Goal: Task Accomplishment & Management: Complete application form

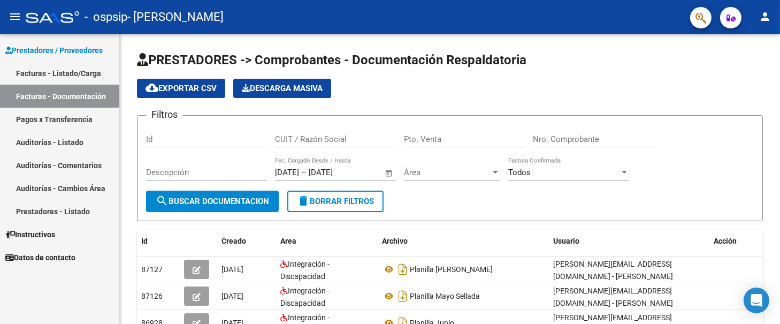
click at [70, 74] on link "Facturas - Listado/Carga" at bounding box center [59, 73] width 119 height 23
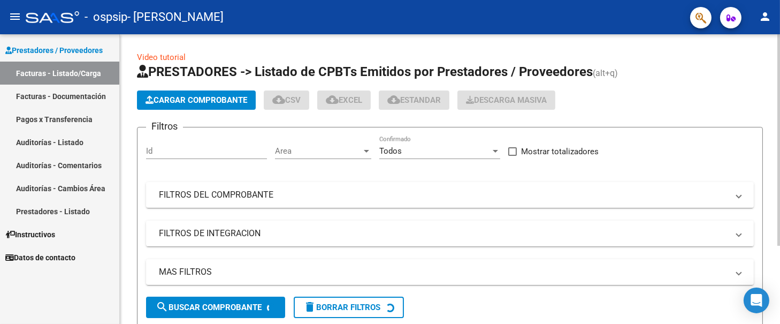
click at [177, 95] on span "Cargar Comprobante" at bounding box center [197, 100] width 102 height 10
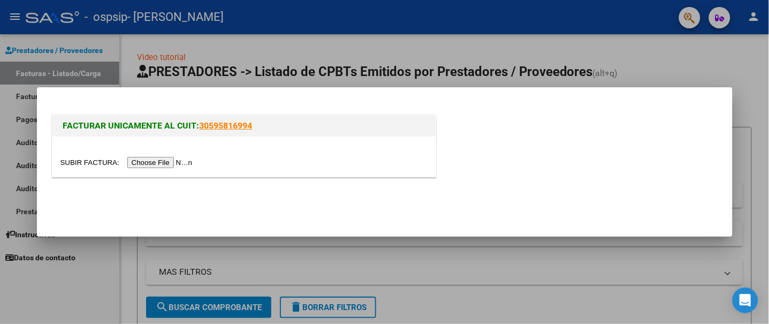
click at [157, 164] on input "file" at bounding box center [127, 162] width 135 height 11
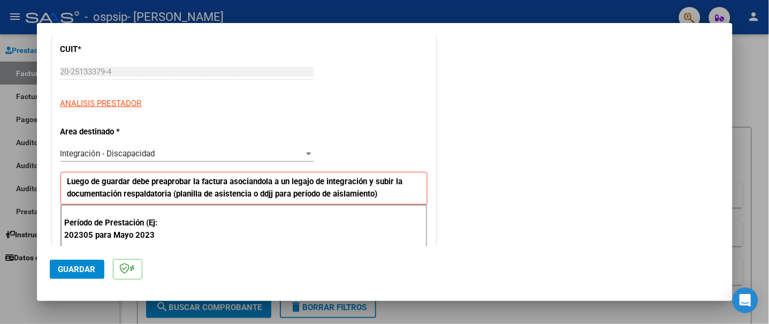
scroll to position [214, 0]
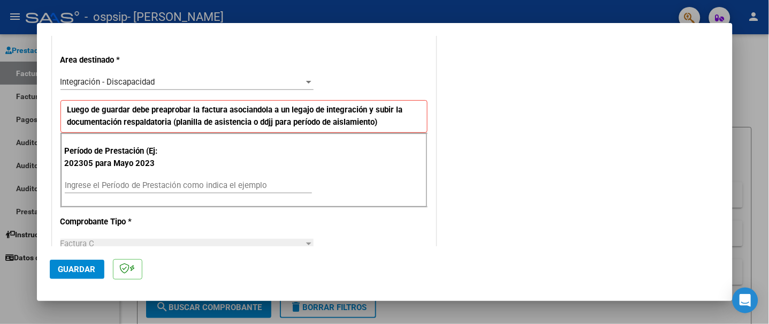
click at [189, 185] on input "Ingrese el Período de Prestación como indica el ejemplo" at bounding box center [188, 185] width 247 height 10
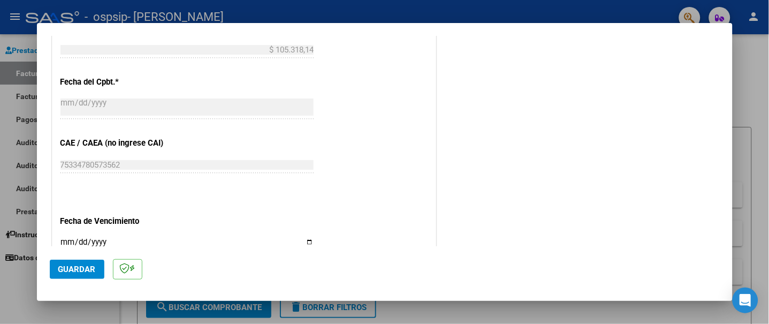
scroll to position [642, 0]
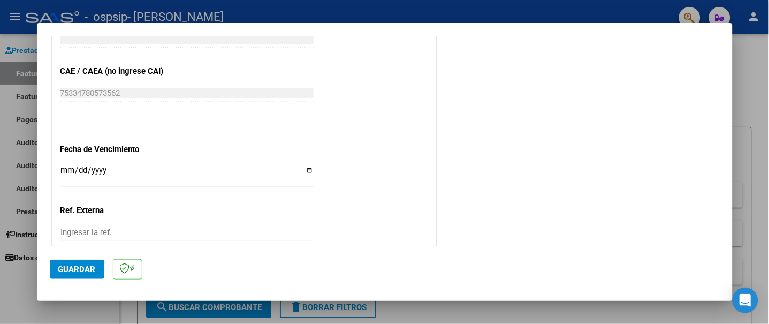
type input "202507"
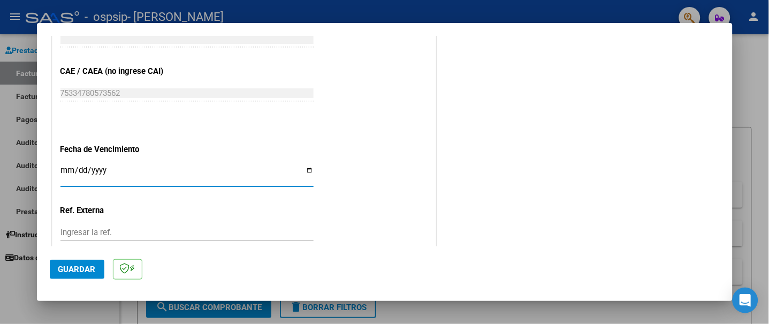
click at [305, 168] on input "Ingresar la fecha" at bounding box center [186, 174] width 253 height 17
type input "[DATE]"
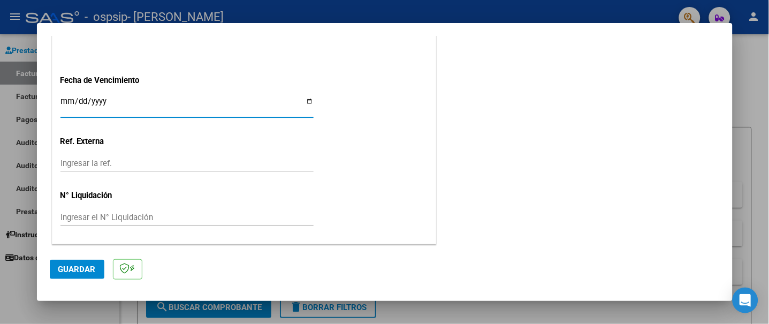
click at [73, 270] on span "Guardar" at bounding box center [76, 269] width 37 height 10
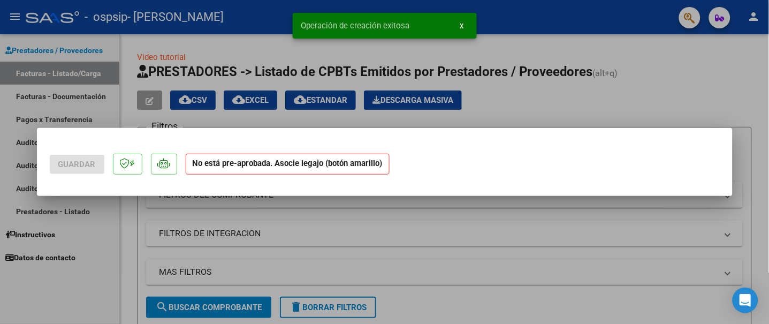
scroll to position [0, 0]
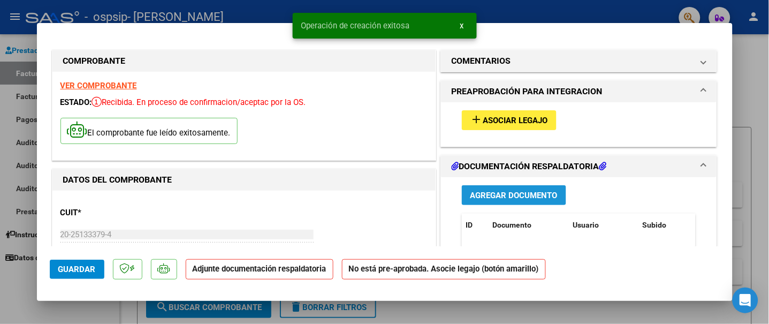
click at [477, 190] on span "Agregar Documento" at bounding box center [513, 195] width 87 height 10
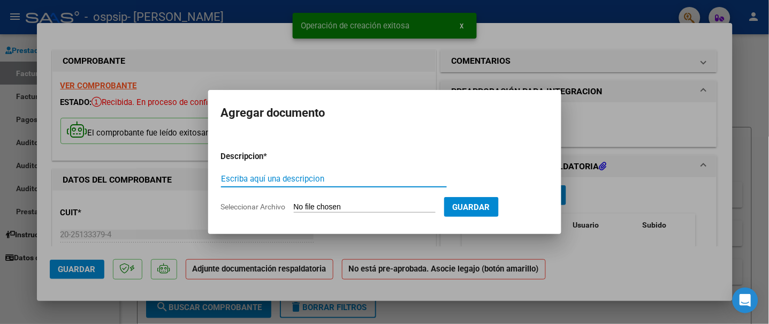
click at [331, 207] on input "Seleccionar Archivo" at bounding box center [365, 207] width 142 height 10
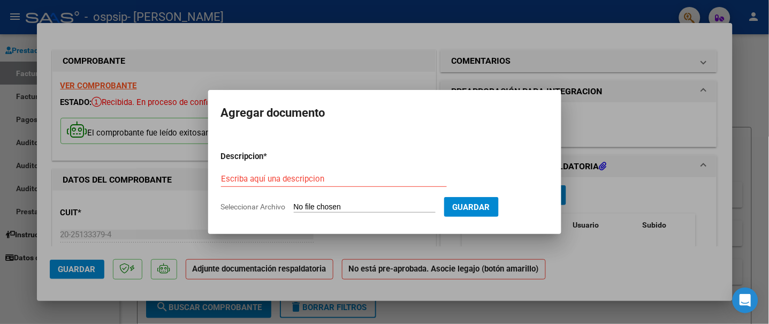
type input "C:\fakepath\PLANILLA [PERSON_NAME] B A REDES [DATE].pdf"
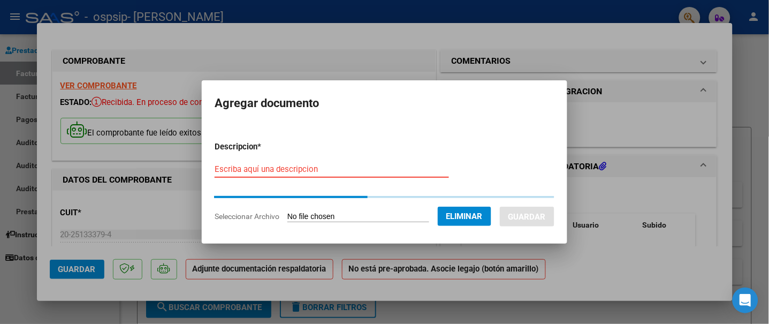
click at [313, 166] on input "Escriba aquí una descripcion" at bounding box center [332, 169] width 234 height 10
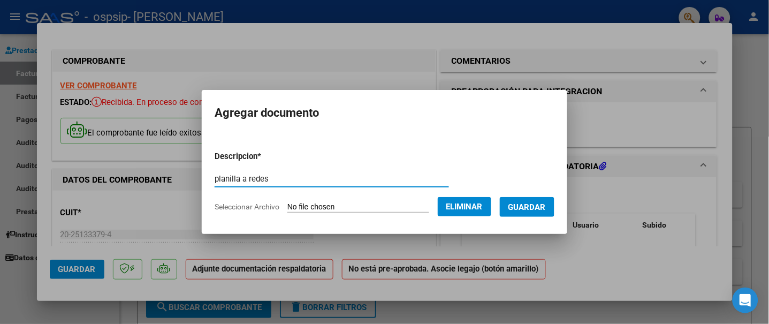
type input "planilla a redes"
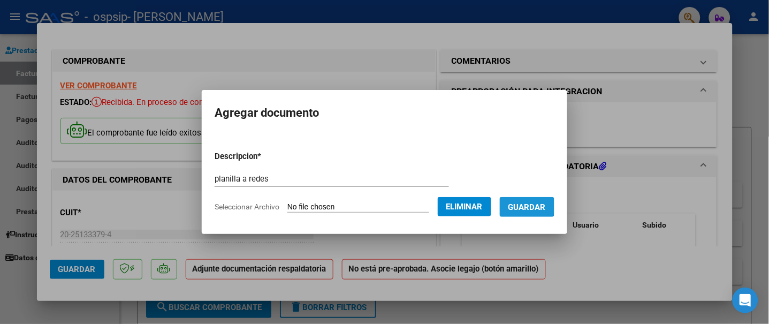
click at [526, 205] on span "Guardar" at bounding box center [526, 207] width 37 height 10
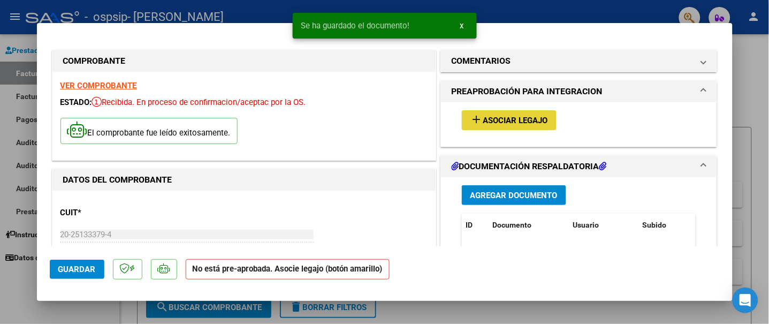
click at [508, 125] on span "Asociar Legajo" at bounding box center [515, 121] width 65 height 10
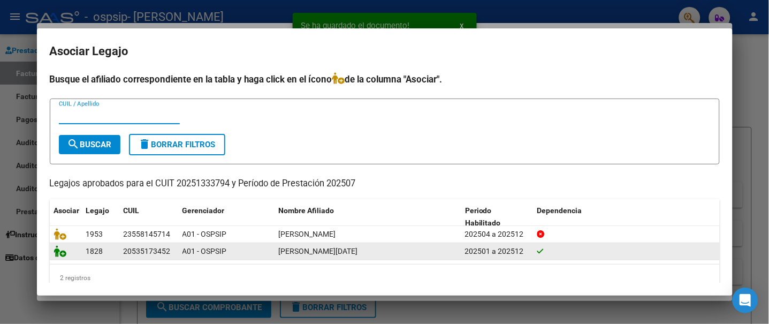
click at [62, 249] on icon at bounding box center [60, 251] width 13 height 12
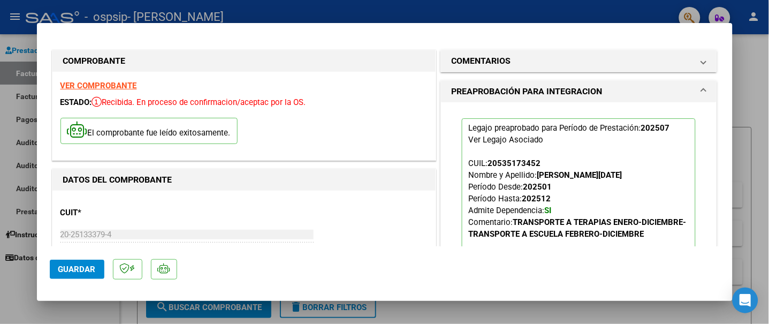
scroll to position [71, 0]
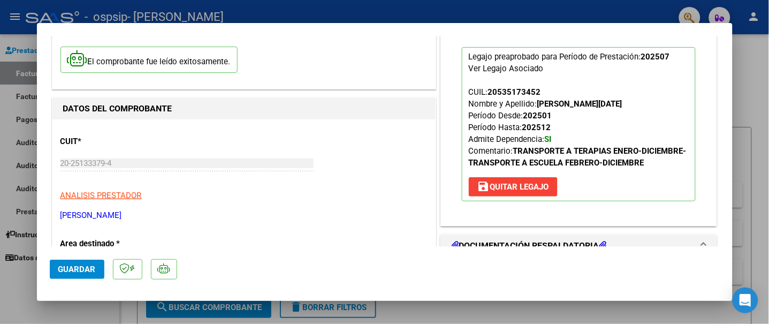
click at [67, 269] on span "Guardar" at bounding box center [76, 269] width 37 height 10
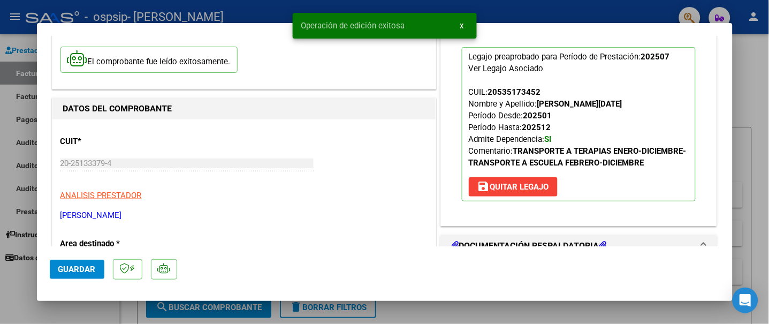
click at [4, 289] on div at bounding box center [384, 162] width 769 height 324
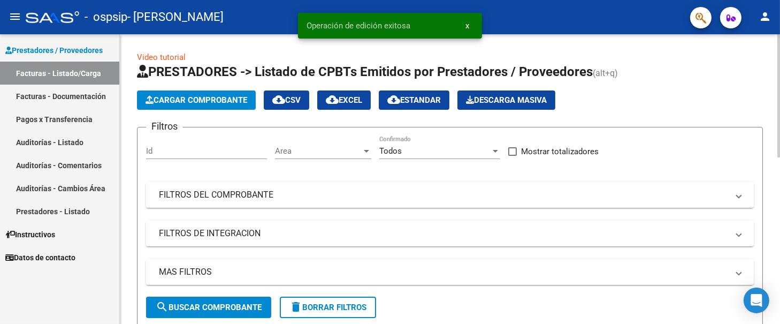
click at [187, 98] on span "Cargar Comprobante" at bounding box center [197, 100] width 102 height 10
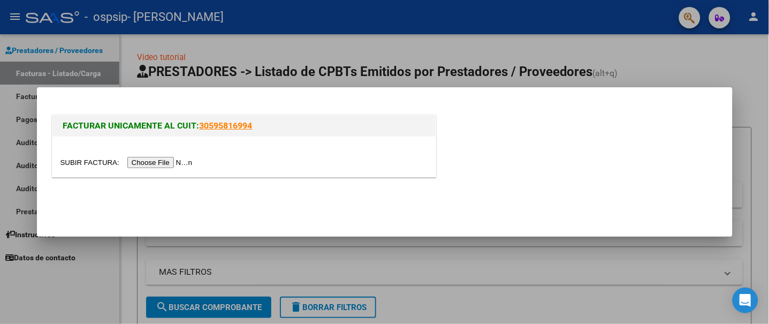
click at [177, 160] on input "file" at bounding box center [127, 162] width 135 height 11
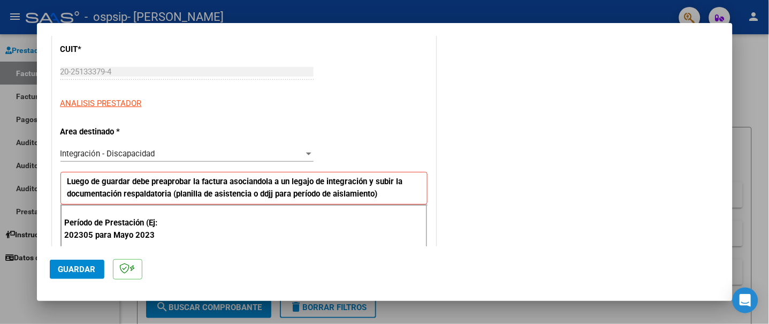
scroll to position [214, 0]
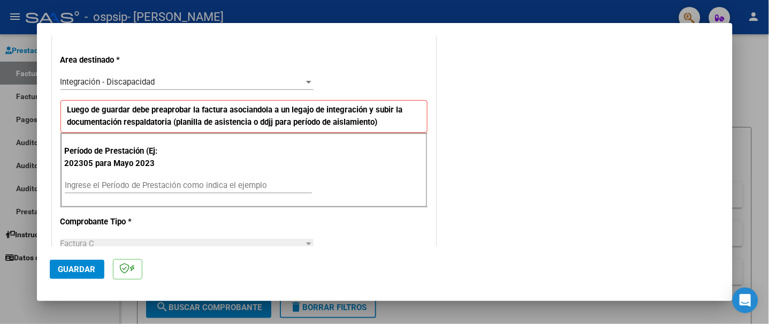
click at [133, 185] on input "Ingrese el Período de Prestación como indica el ejemplo" at bounding box center [188, 185] width 247 height 10
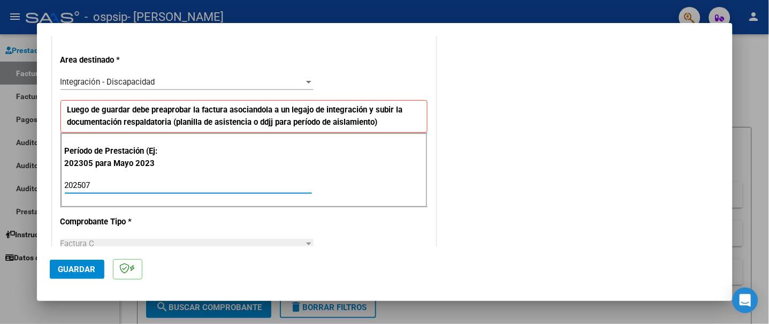
type input "202507"
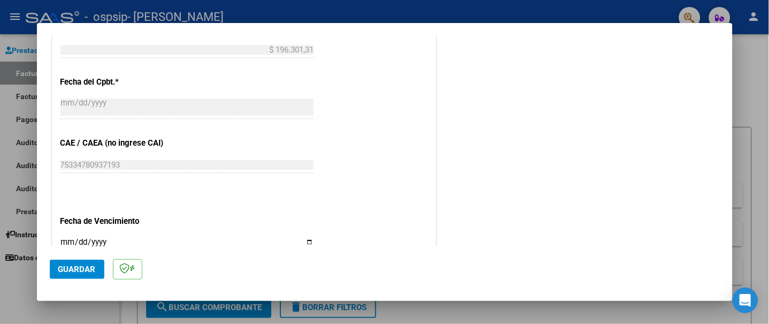
scroll to position [642, 0]
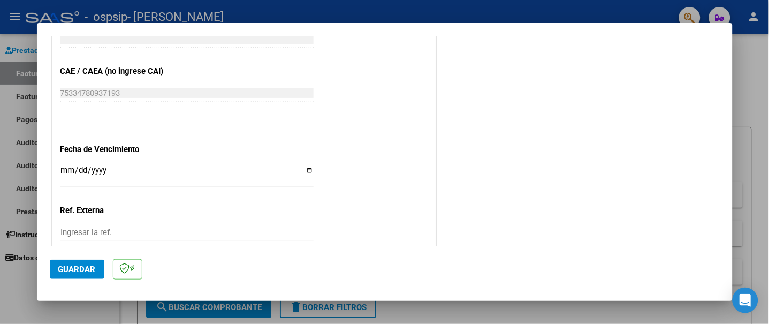
click at [307, 169] on input "Ingresar la fecha" at bounding box center [186, 174] width 253 height 17
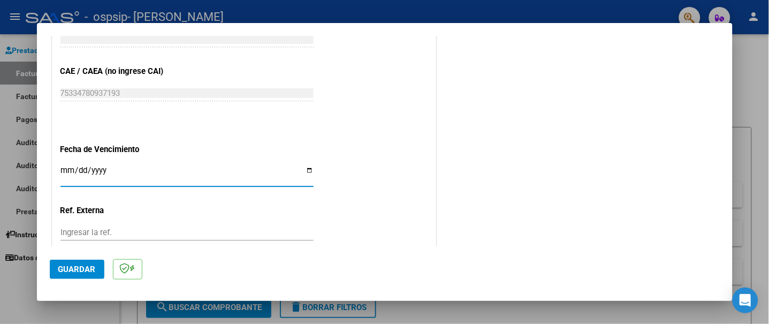
type input "[DATE]"
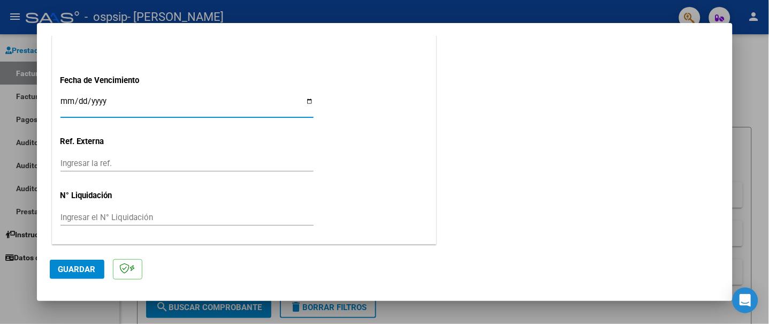
click at [91, 270] on span "Guardar" at bounding box center [76, 269] width 37 height 10
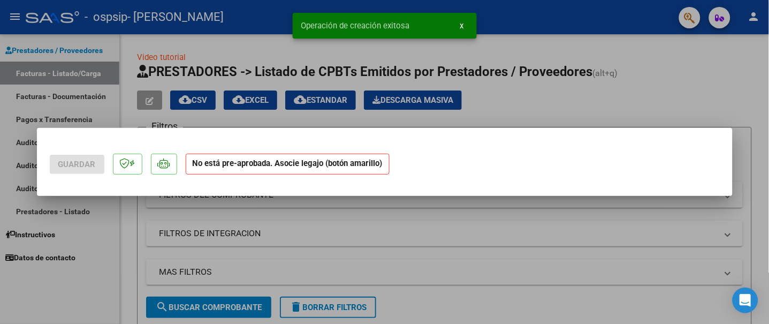
scroll to position [0, 0]
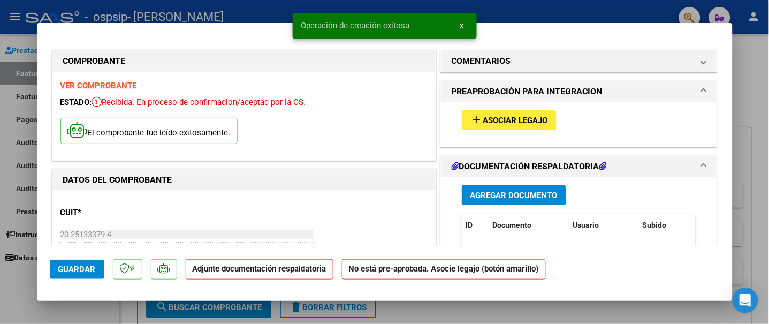
click at [515, 193] on span "Agregar Documento" at bounding box center [513, 195] width 87 height 10
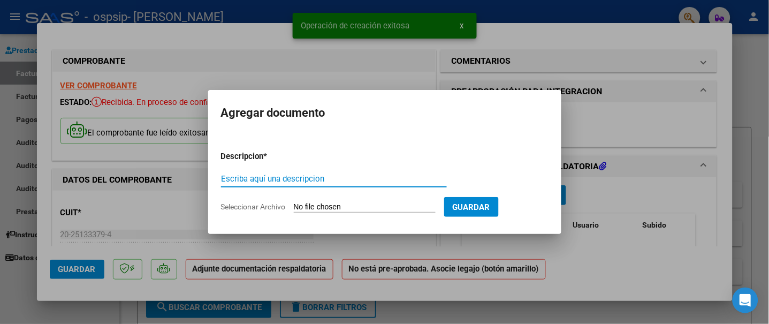
click at [349, 206] on input "Seleccionar Archivo" at bounding box center [365, 207] width 142 height 10
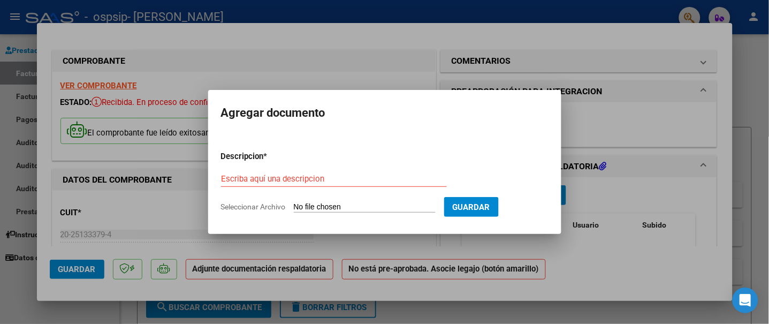
type input "C:\fakepath\PLANILLA [PERSON_NAME] B A NUEVOS HORIZONTES [DATE].pdf"
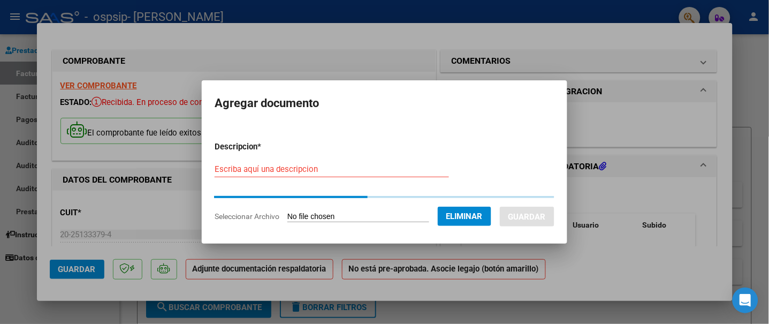
click at [343, 172] on input "Escriba aquí una descripcion" at bounding box center [332, 169] width 234 height 10
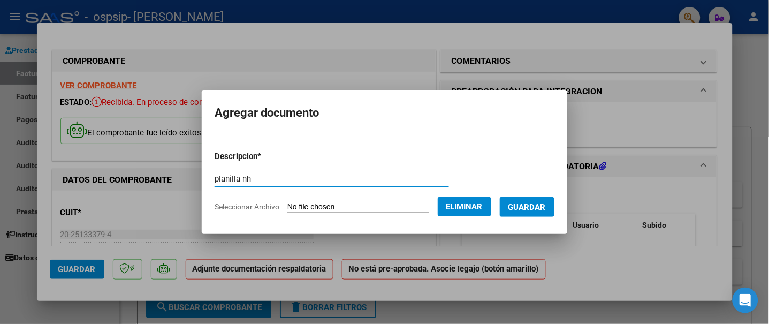
type input "planilla nh"
click at [529, 209] on span "Guardar" at bounding box center [526, 207] width 37 height 10
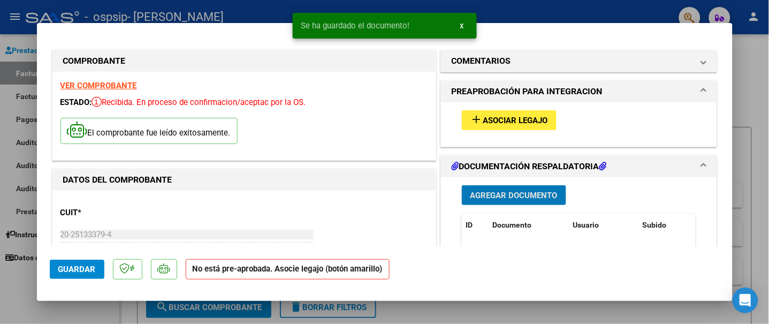
click at [492, 117] on span "Asociar Legajo" at bounding box center [515, 121] width 65 height 10
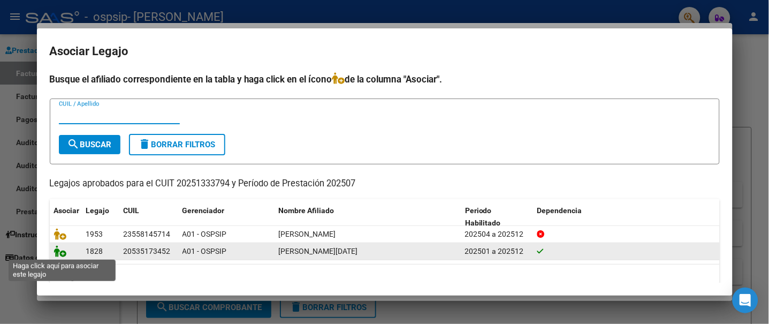
click at [54, 247] on icon at bounding box center [60, 251] width 13 height 12
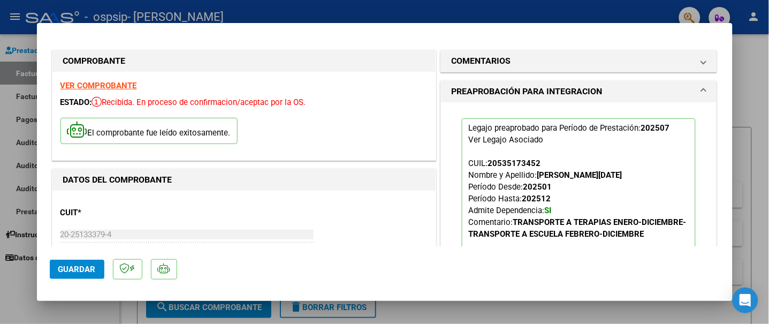
click at [64, 269] on span "Guardar" at bounding box center [76, 269] width 37 height 10
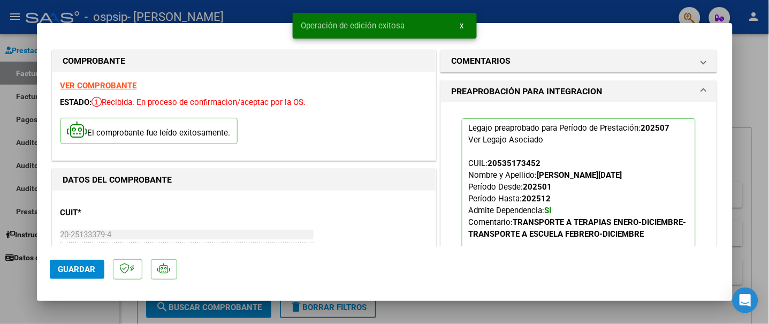
click at [18, 271] on div at bounding box center [384, 162] width 769 height 324
click at [18, 271] on div "Prestadores / Proveedores Facturas - Listado/Carga Facturas - Documentación Pag…" at bounding box center [59, 178] width 119 height 289
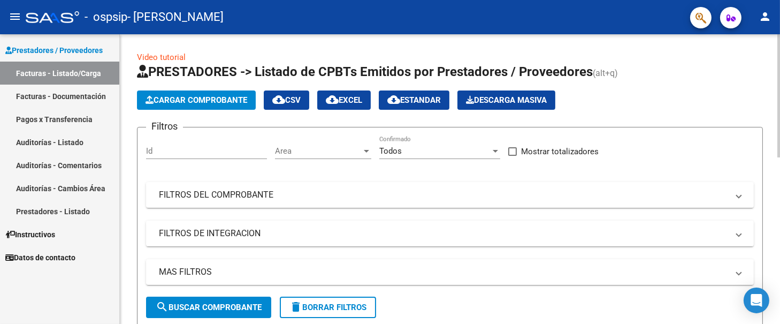
click at [215, 102] on span "Cargar Comprobante" at bounding box center [197, 100] width 102 height 10
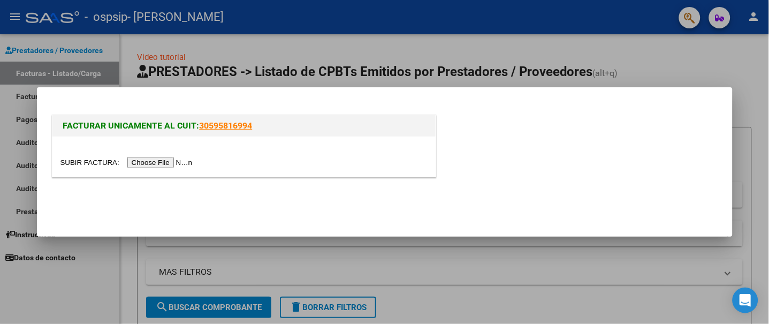
click at [164, 157] on div at bounding box center [243, 162] width 367 height 12
click at [172, 161] on input "file" at bounding box center [127, 162] width 135 height 11
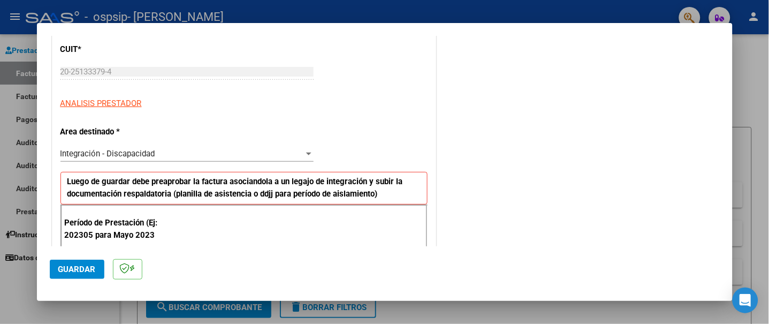
scroll to position [214, 0]
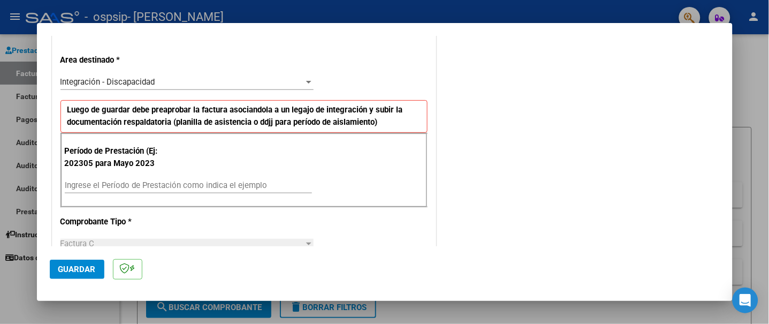
click at [155, 185] on input "Ingrese el Período de Prestación como indica el ejemplo" at bounding box center [188, 185] width 247 height 10
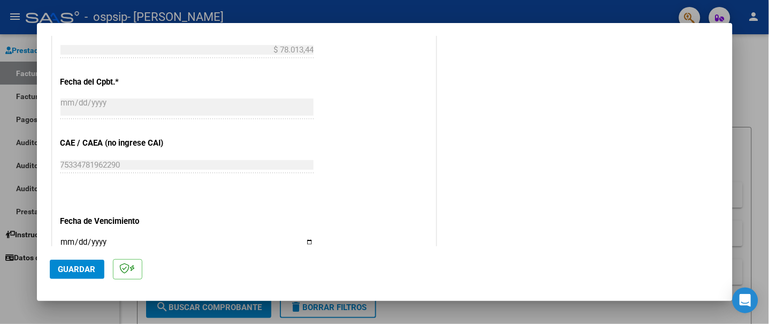
scroll to position [642, 0]
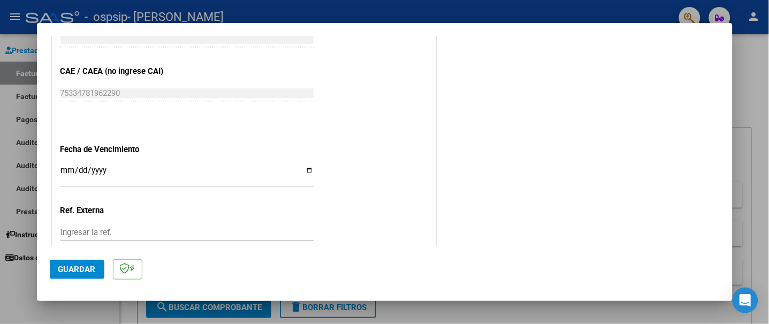
type input "202507"
click at [305, 172] on input "Ingresar la fecha" at bounding box center [186, 174] width 253 height 17
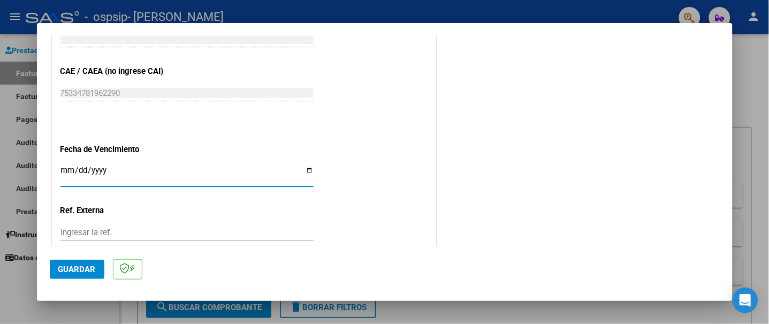
type input "[DATE]"
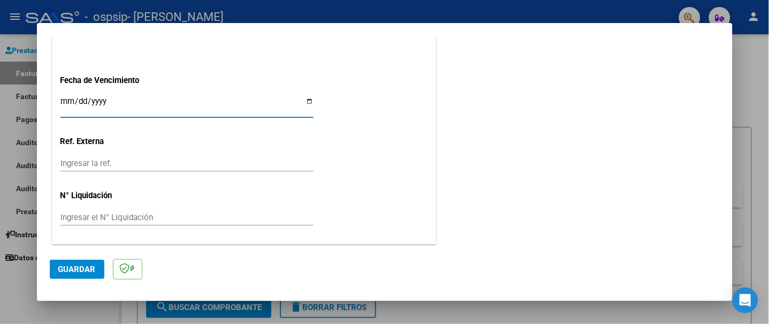
click at [85, 272] on span "Guardar" at bounding box center [76, 269] width 37 height 10
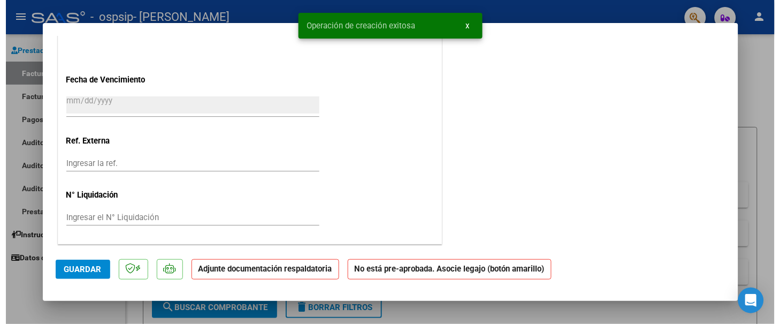
scroll to position [0, 0]
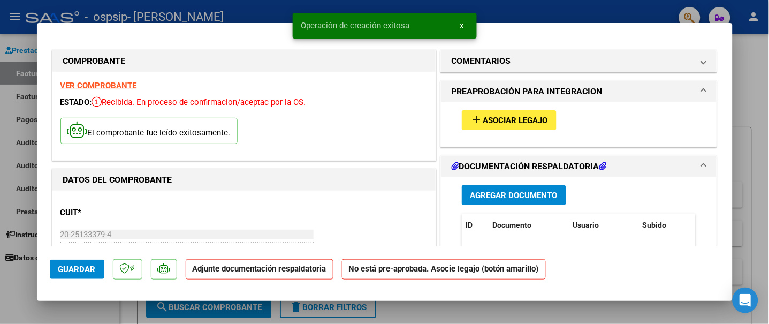
click at [475, 194] on span "Agregar Documento" at bounding box center [513, 195] width 87 height 10
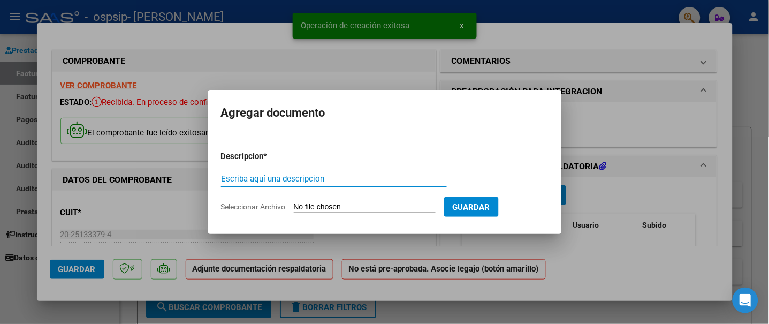
click at [371, 204] on input "Seleccionar Archivo" at bounding box center [365, 207] width 142 height 10
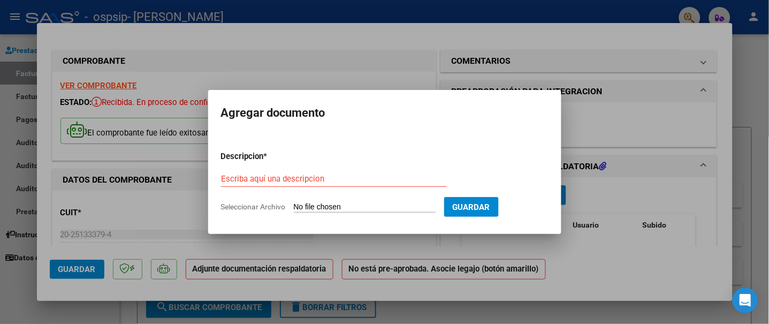
type input "C:\fakepath\PLANILLA [PERSON_NAME] P [DATE].pdf"
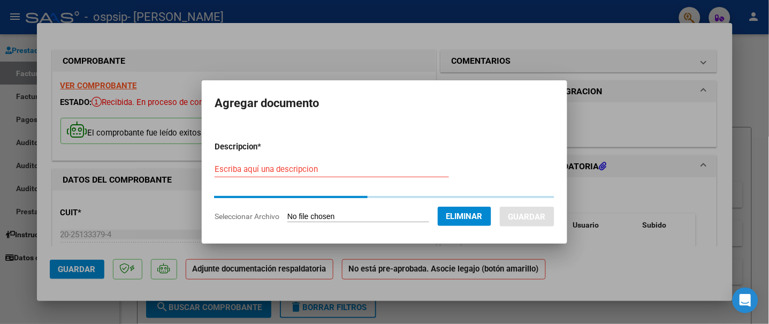
click at [337, 166] on input "Escriba aquí una descripcion" at bounding box center [332, 169] width 234 height 10
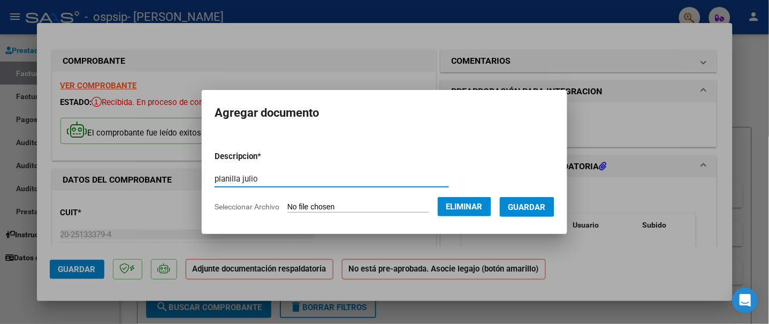
type input "planilla julio"
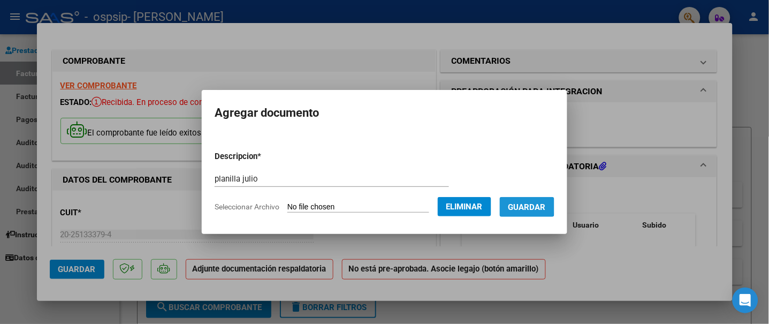
click at [524, 206] on span "Guardar" at bounding box center [526, 207] width 37 height 10
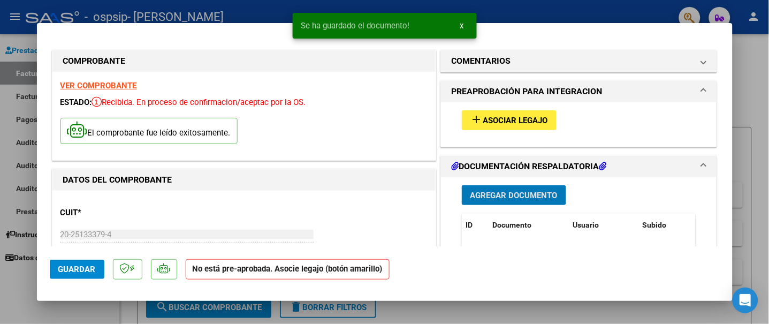
click at [507, 116] on span "Asociar Legajo" at bounding box center [515, 121] width 65 height 10
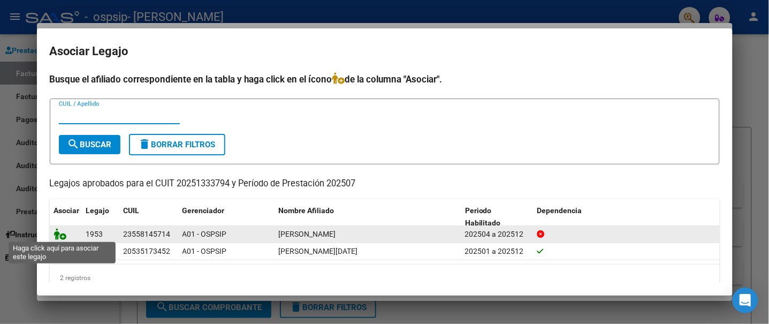
click at [62, 237] on icon at bounding box center [60, 234] width 13 height 12
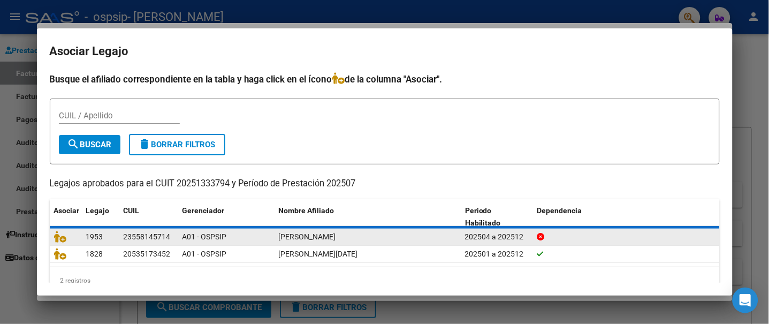
click at [57, 251] on icon at bounding box center [60, 254] width 13 height 12
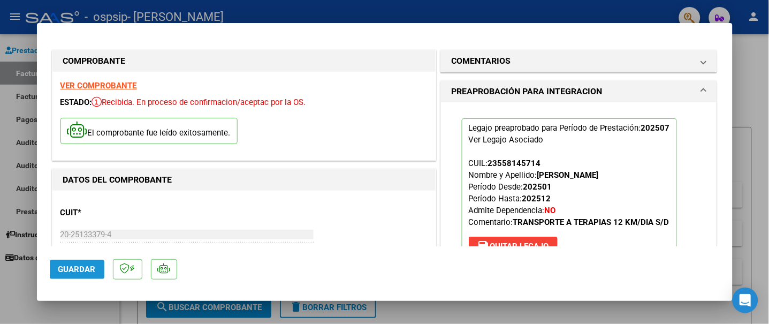
click at [83, 270] on span "Guardar" at bounding box center [76, 269] width 37 height 10
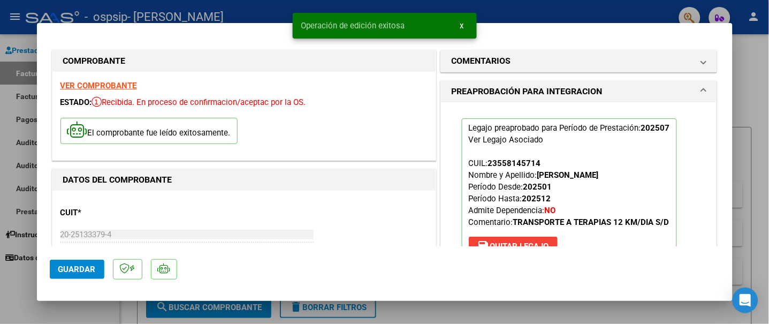
click at [11, 282] on div at bounding box center [384, 162] width 769 height 324
